Goal: Task Accomplishment & Management: Manage account settings

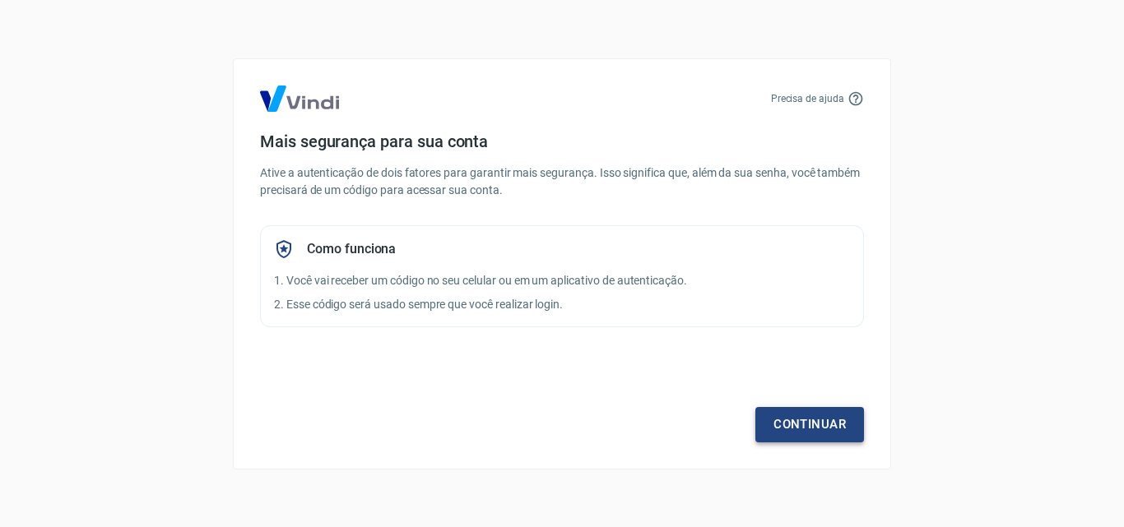
click at [784, 439] on link "Continuar" at bounding box center [809, 424] width 109 height 35
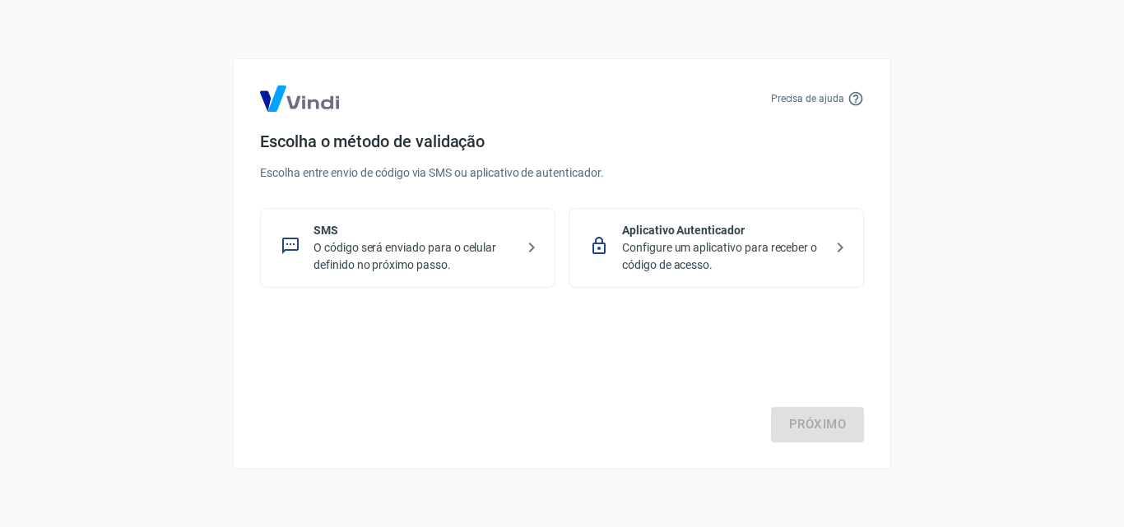
click at [349, 254] on p "O código será enviado para o celular definido no próximo passo." at bounding box center [415, 256] width 202 height 35
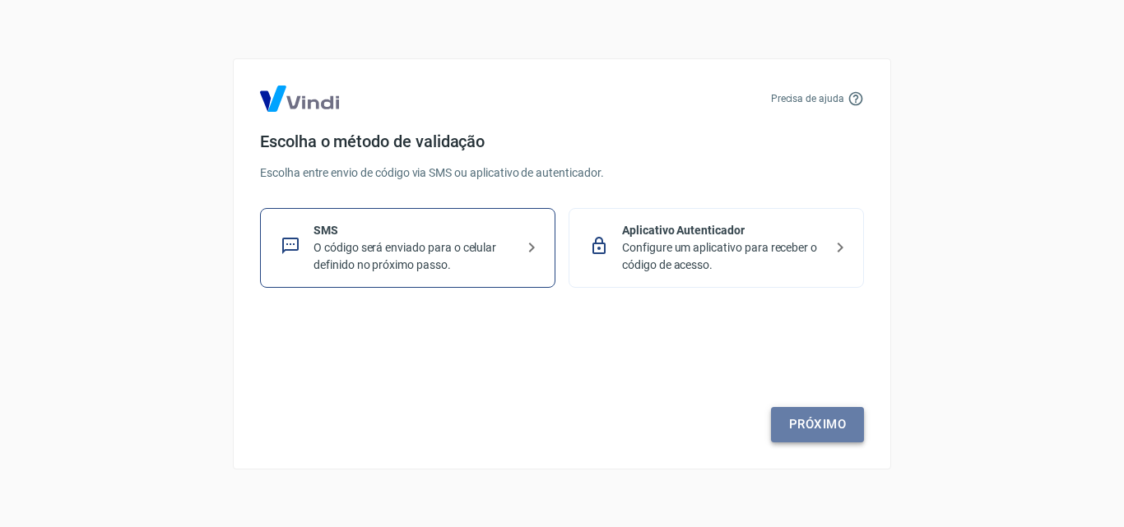
click at [822, 430] on link "Próximo" at bounding box center [817, 424] width 93 height 35
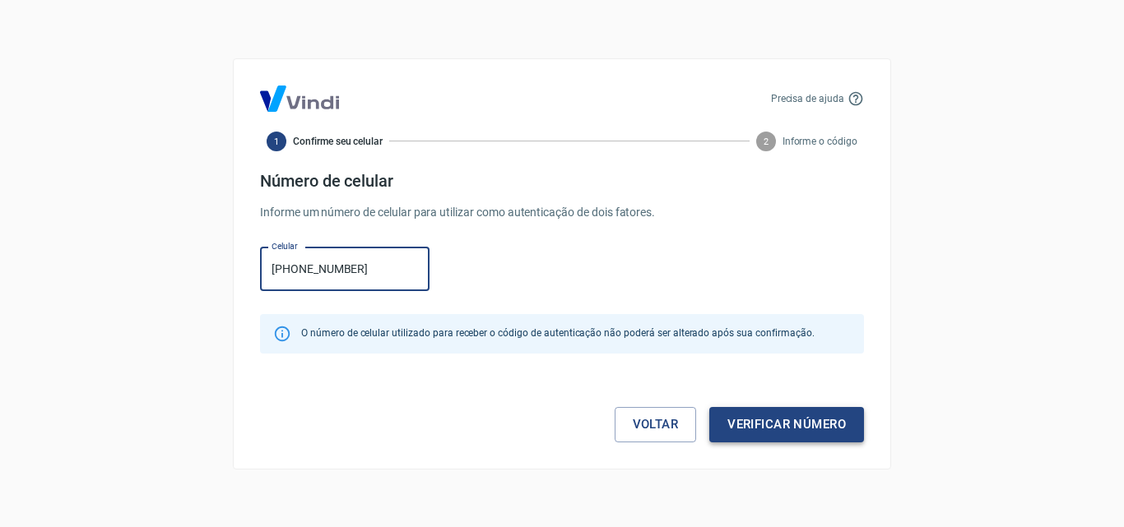
type input "[PHONE_NUMBER]"
drag, startPoint x: 733, startPoint y: 426, endPoint x: 623, endPoint y: 424, distance: 110.3
click at [726, 425] on button "Verificar número" at bounding box center [786, 424] width 155 height 35
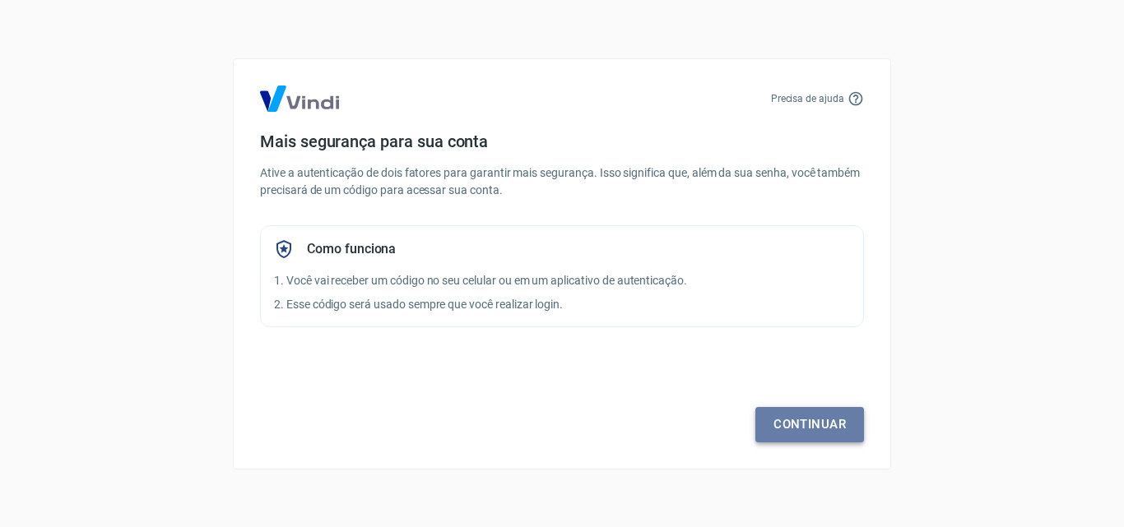
click at [792, 412] on link "Continuar" at bounding box center [809, 424] width 109 height 35
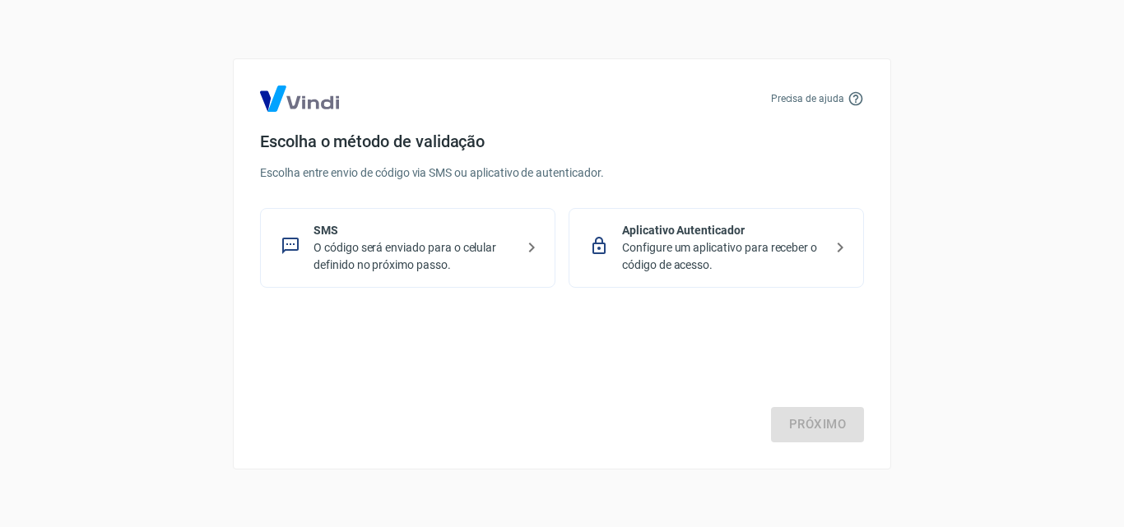
click at [374, 249] on p "O código será enviado para o celular definido no próximo passo." at bounding box center [415, 256] width 202 height 35
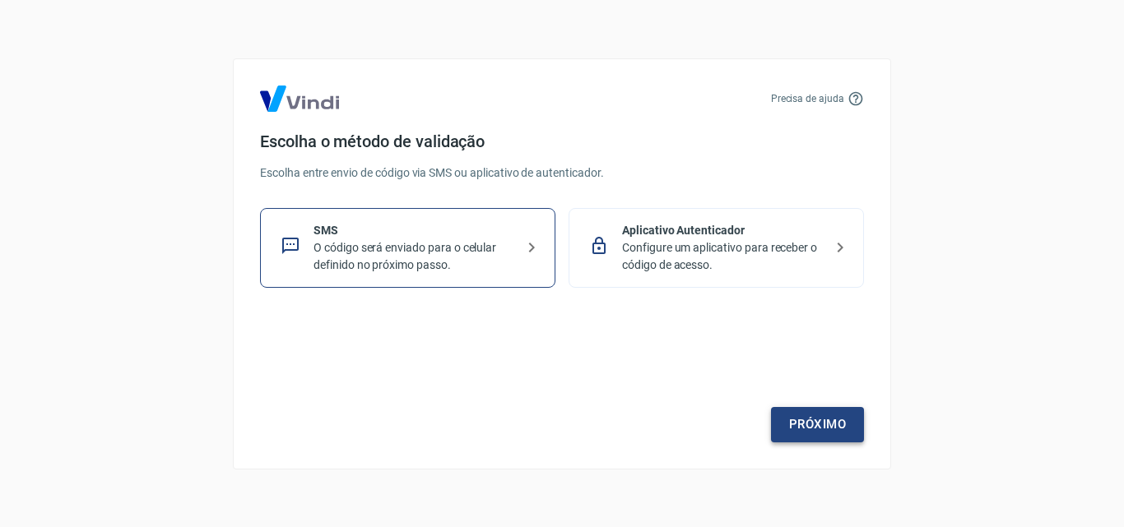
click at [820, 425] on link "Próximo" at bounding box center [817, 424] width 93 height 35
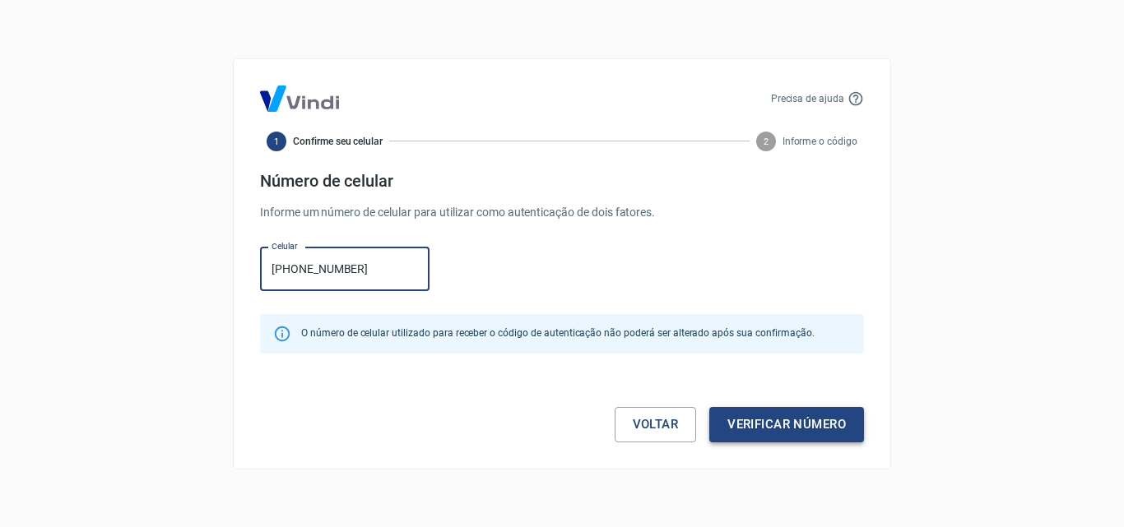
type input "[PHONE_NUMBER]"
click at [755, 424] on button "Verificar número" at bounding box center [786, 424] width 155 height 35
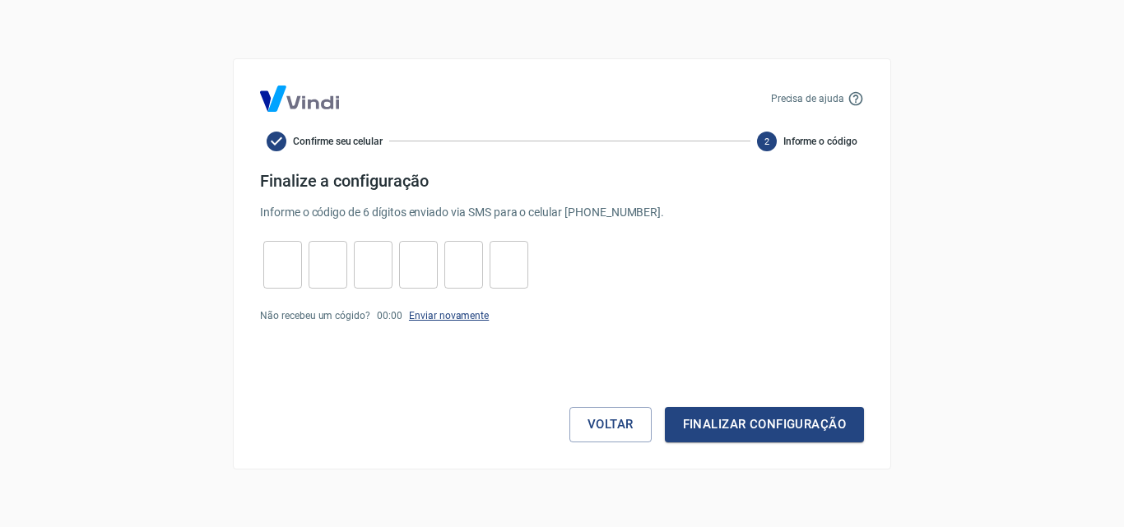
click at [435, 313] on link "Enviar novamente" at bounding box center [449, 316] width 80 height 12
